Goal: Information Seeking & Learning: Learn about a topic

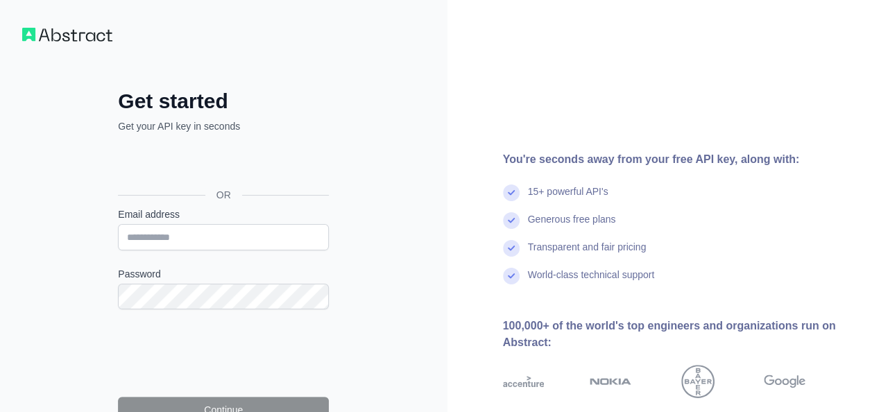
click at [397, 339] on div "Get started Get your API key in seconds OR Email address Password Continue By s…" at bounding box center [224, 284] width 448 height 569
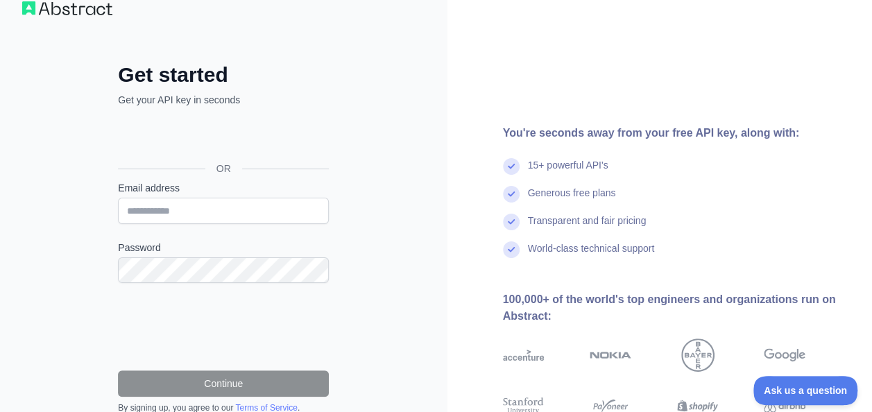
scroll to position [15, 0]
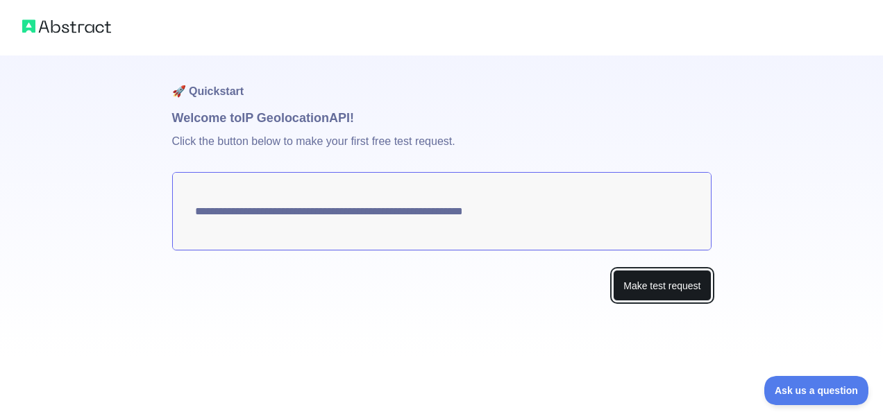
click at [669, 282] on button "Make test request" at bounding box center [662, 285] width 98 height 31
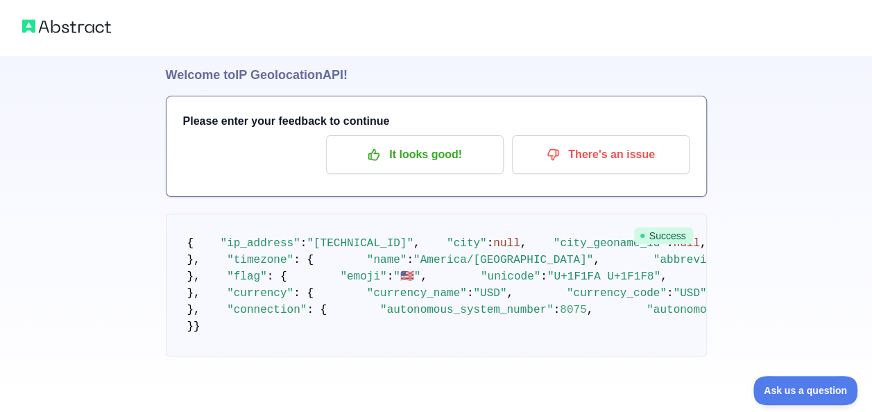
scroll to position [465, 0]
drag, startPoint x: 865, startPoint y: 215, endPoint x: 882, endPoint y: 162, distance: 55.5
click at [872, 162] on html "🚀 Quickstart Welcome to IP Geolocation API! Please enter your feedback to conti…" at bounding box center [436, 163] width 872 height 412
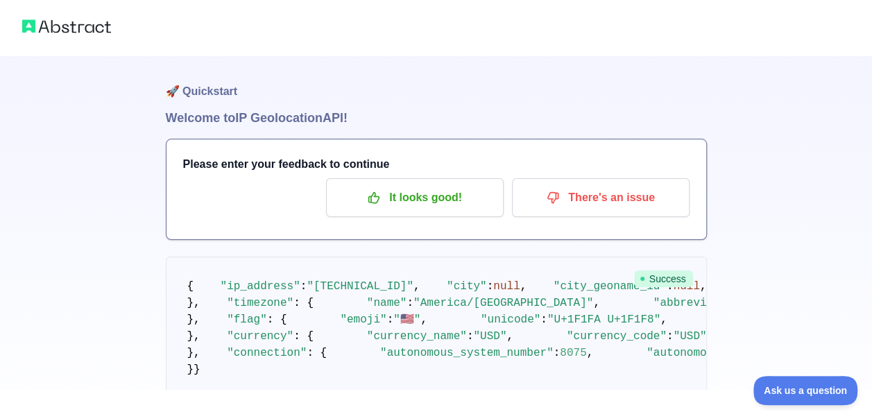
click at [328, 106] on h1 "🚀 Quickstart" at bounding box center [436, 82] width 541 height 53
click at [72, 29] on img at bounding box center [66, 26] width 89 height 19
click at [31, 24] on img at bounding box center [66, 26] width 89 height 19
